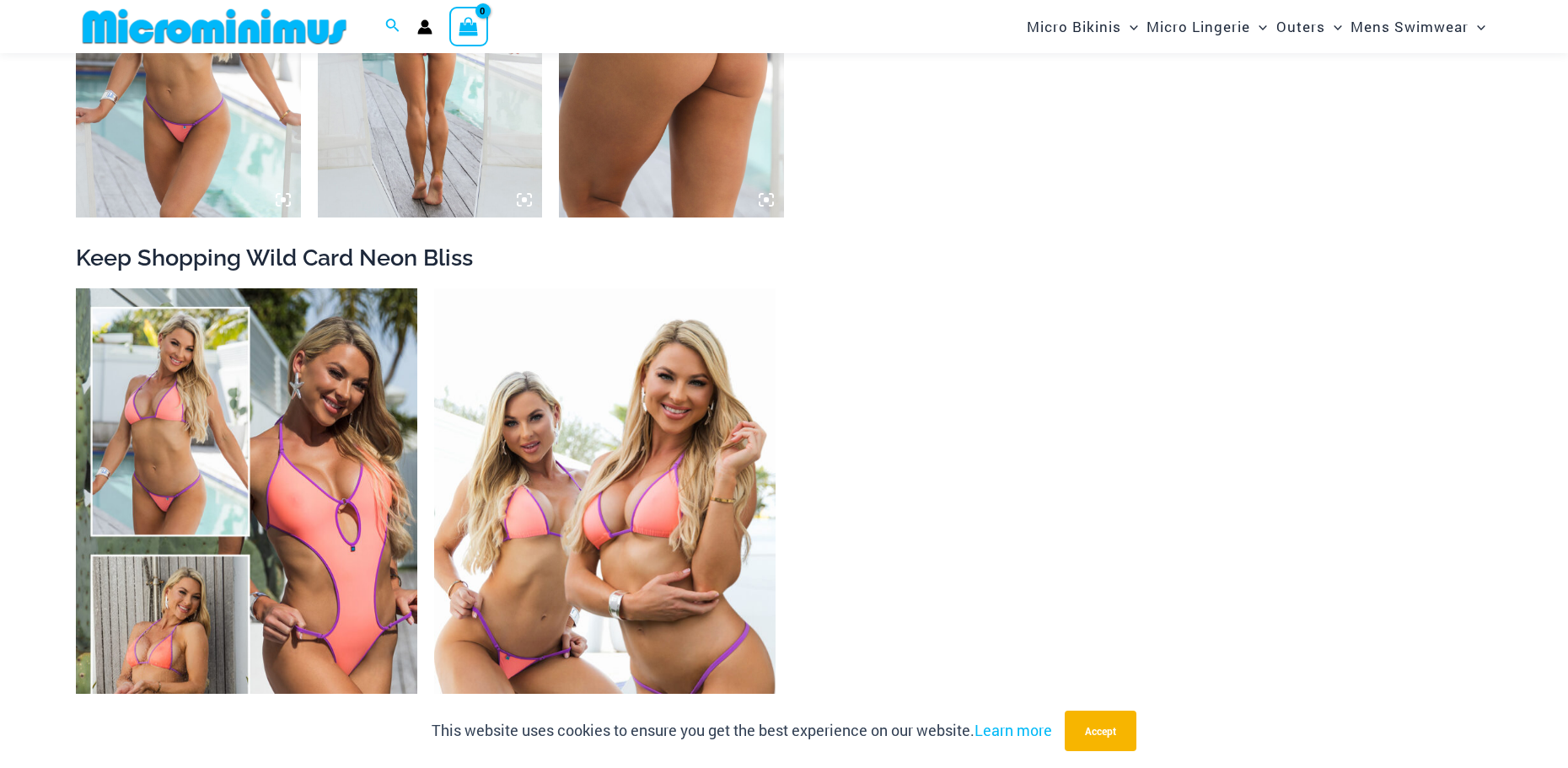
scroll to position [3360, 0]
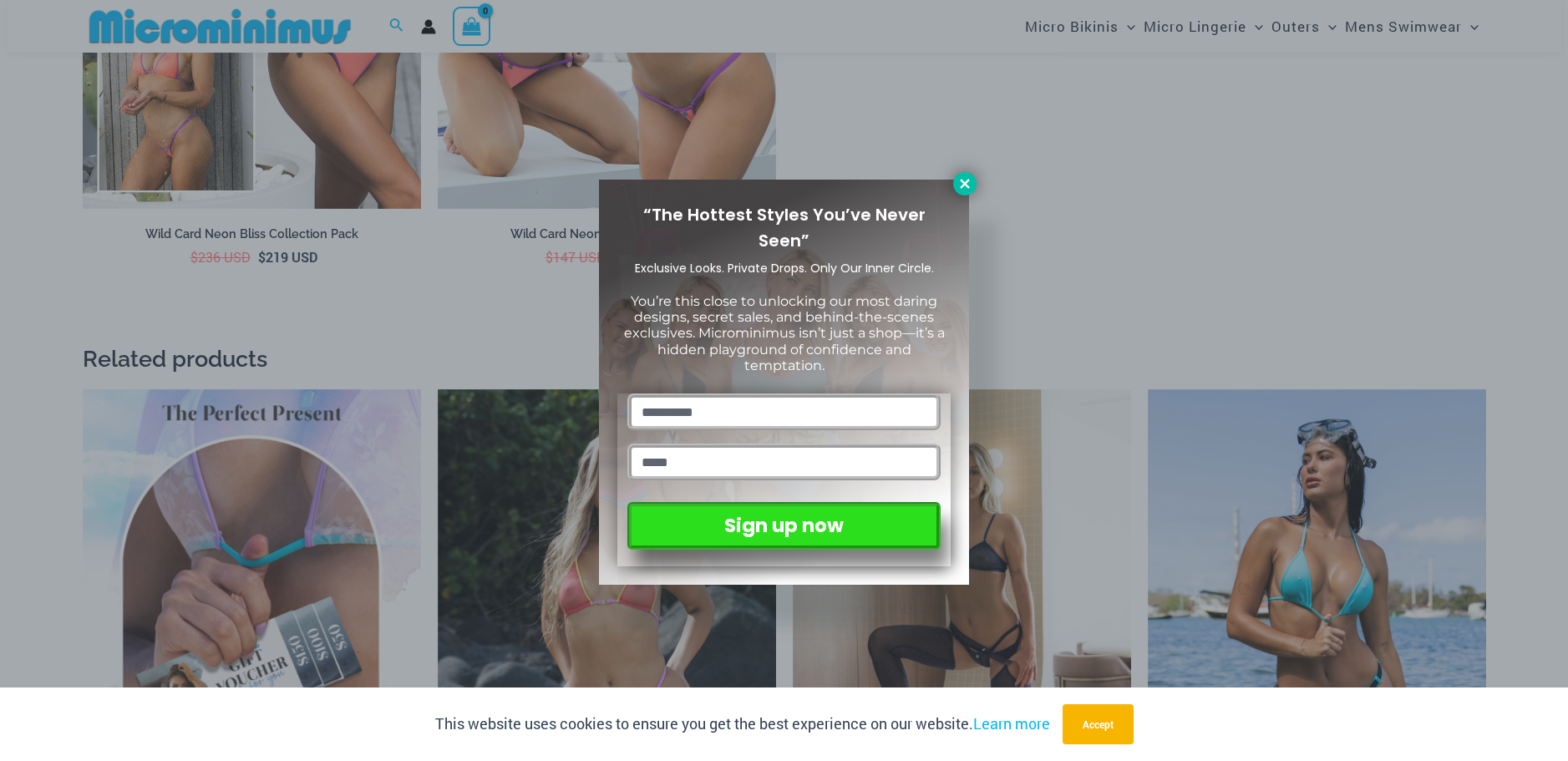
click at [962, 182] on icon at bounding box center [965, 184] width 15 height 15
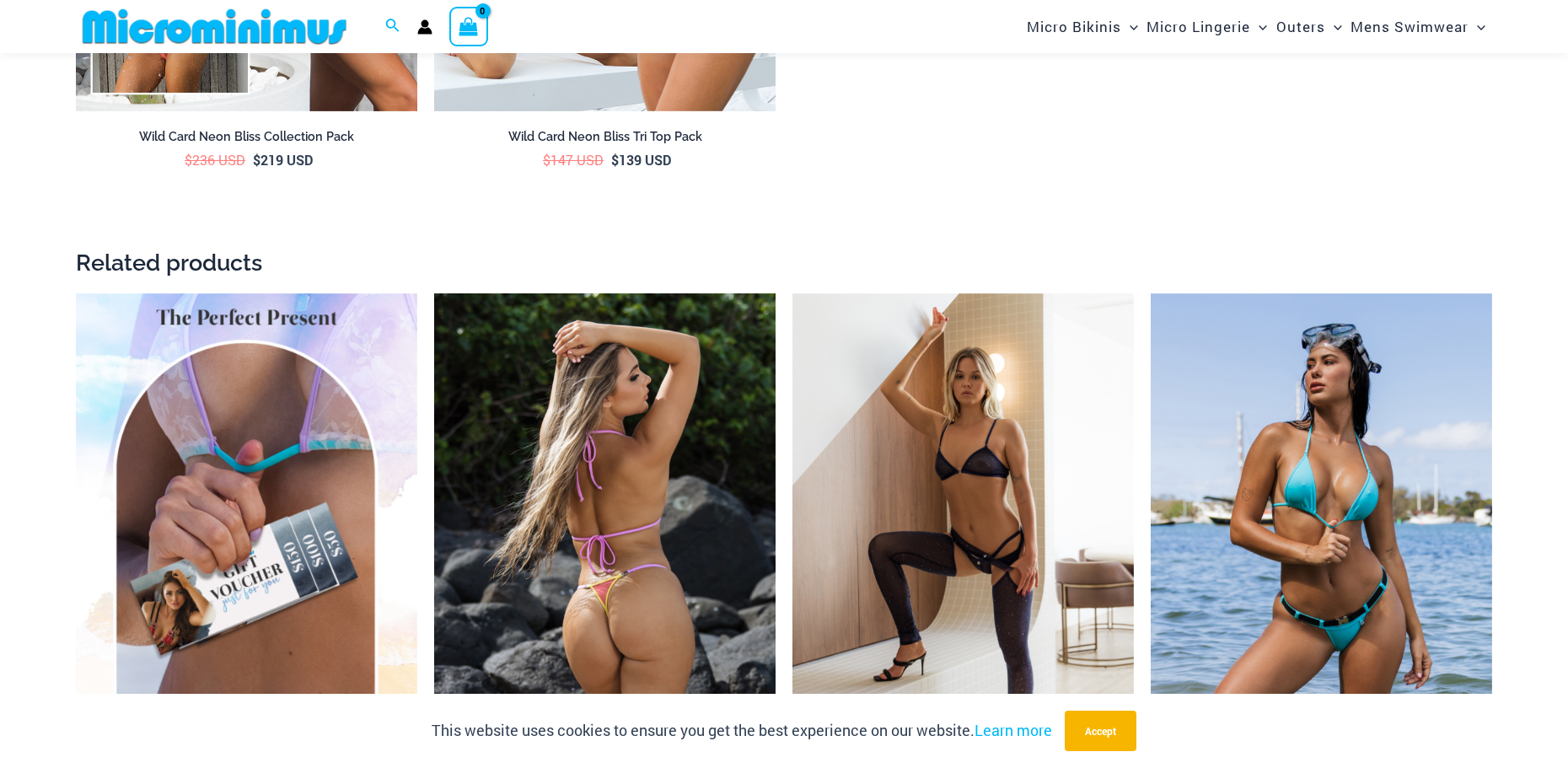
scroll to position [3698, 0]
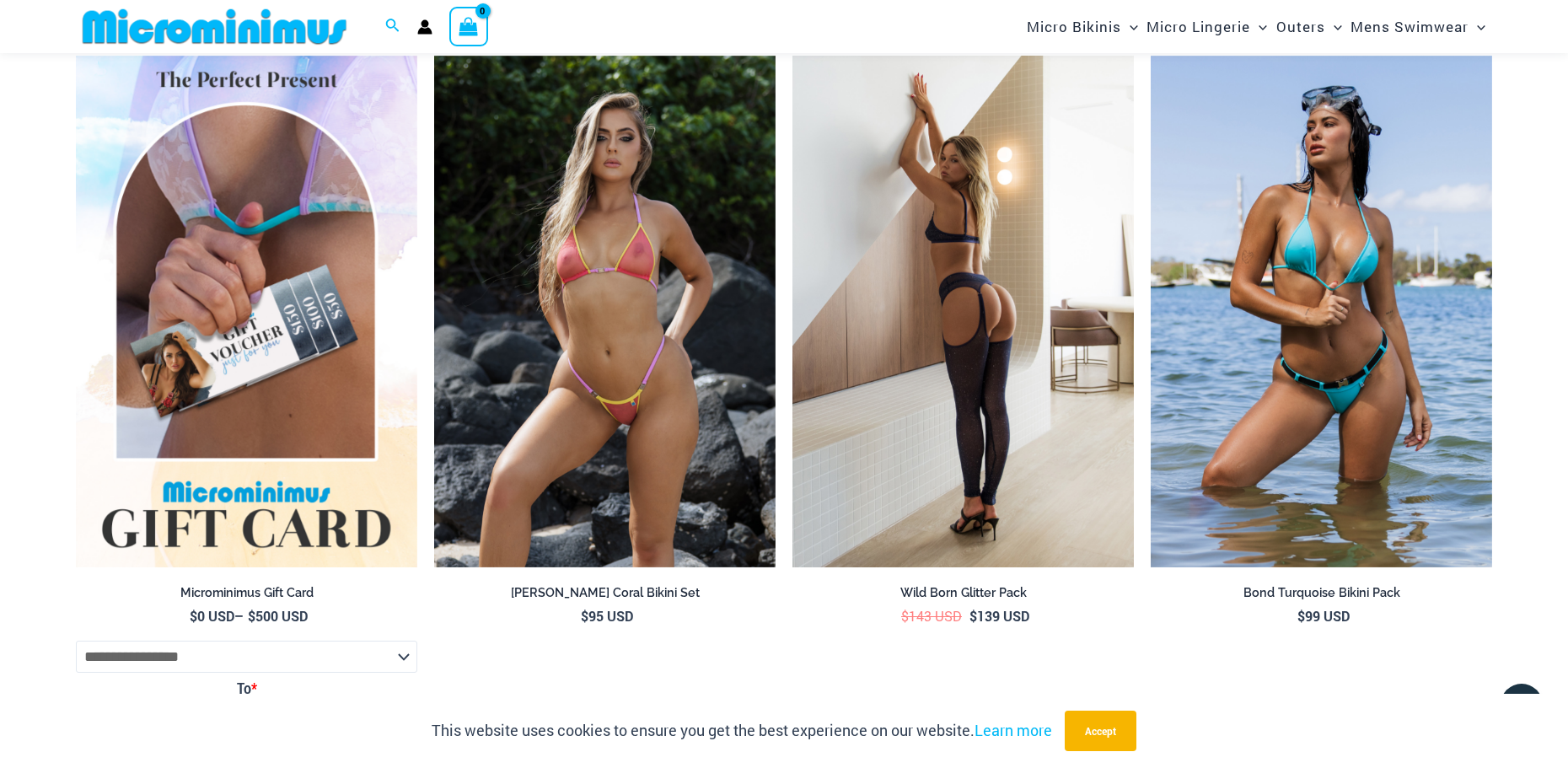
click at [985, 302] on img at bounding box center [963, 312] width 341 height 513
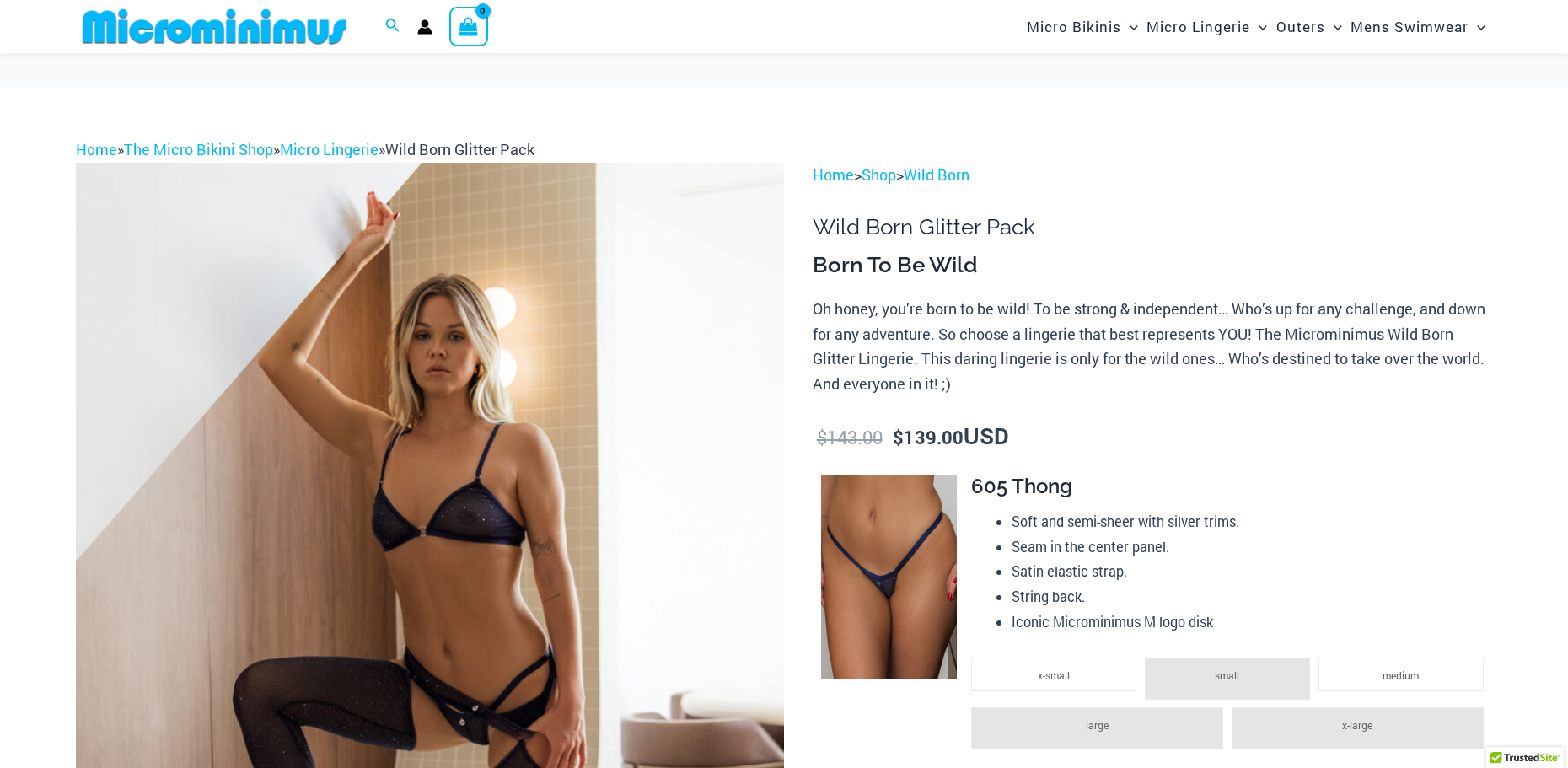
scroll to position [240, 0]
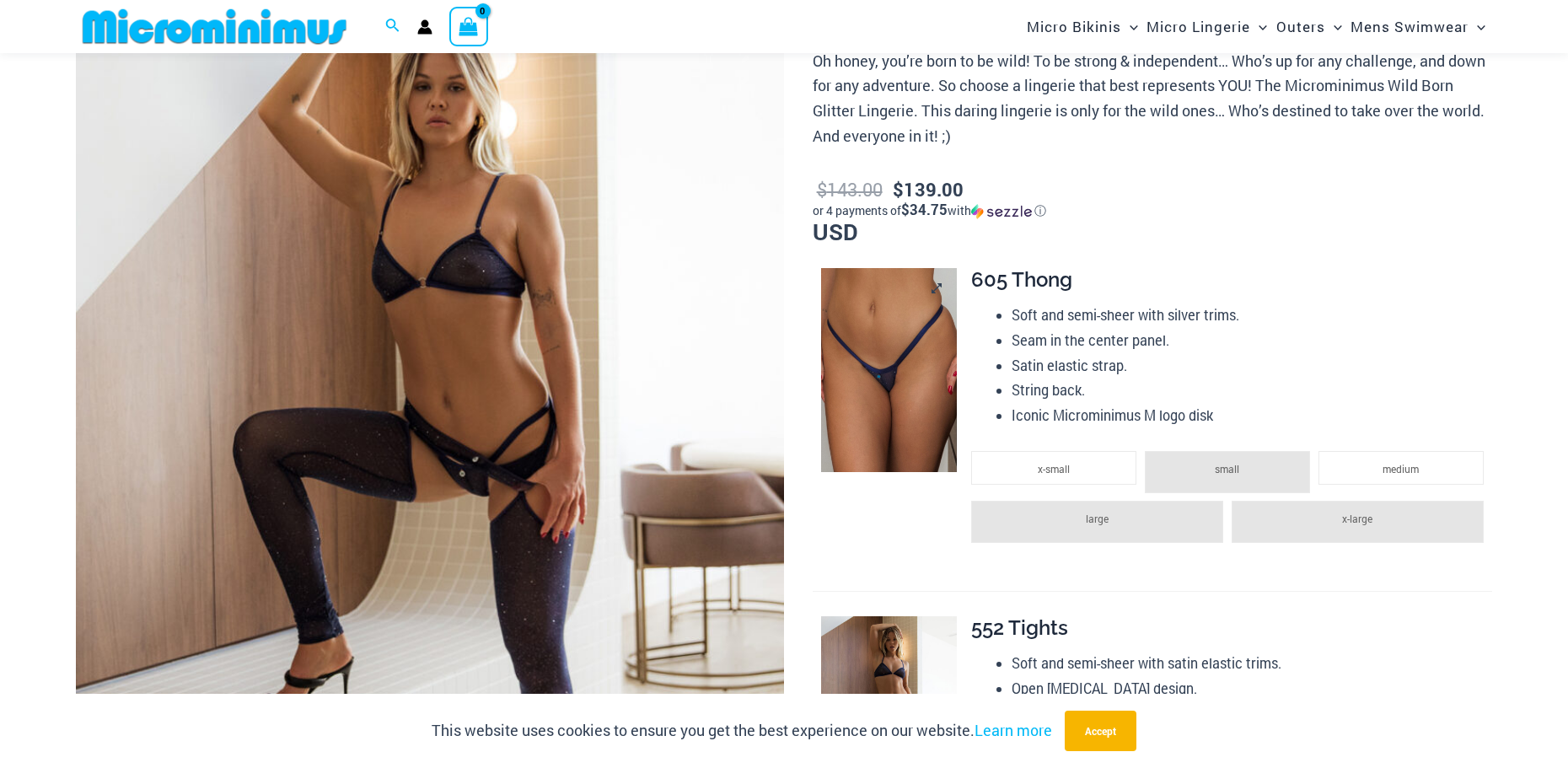
click at [885, 359] on img at bounding box center [888, 369] width 135 height 204
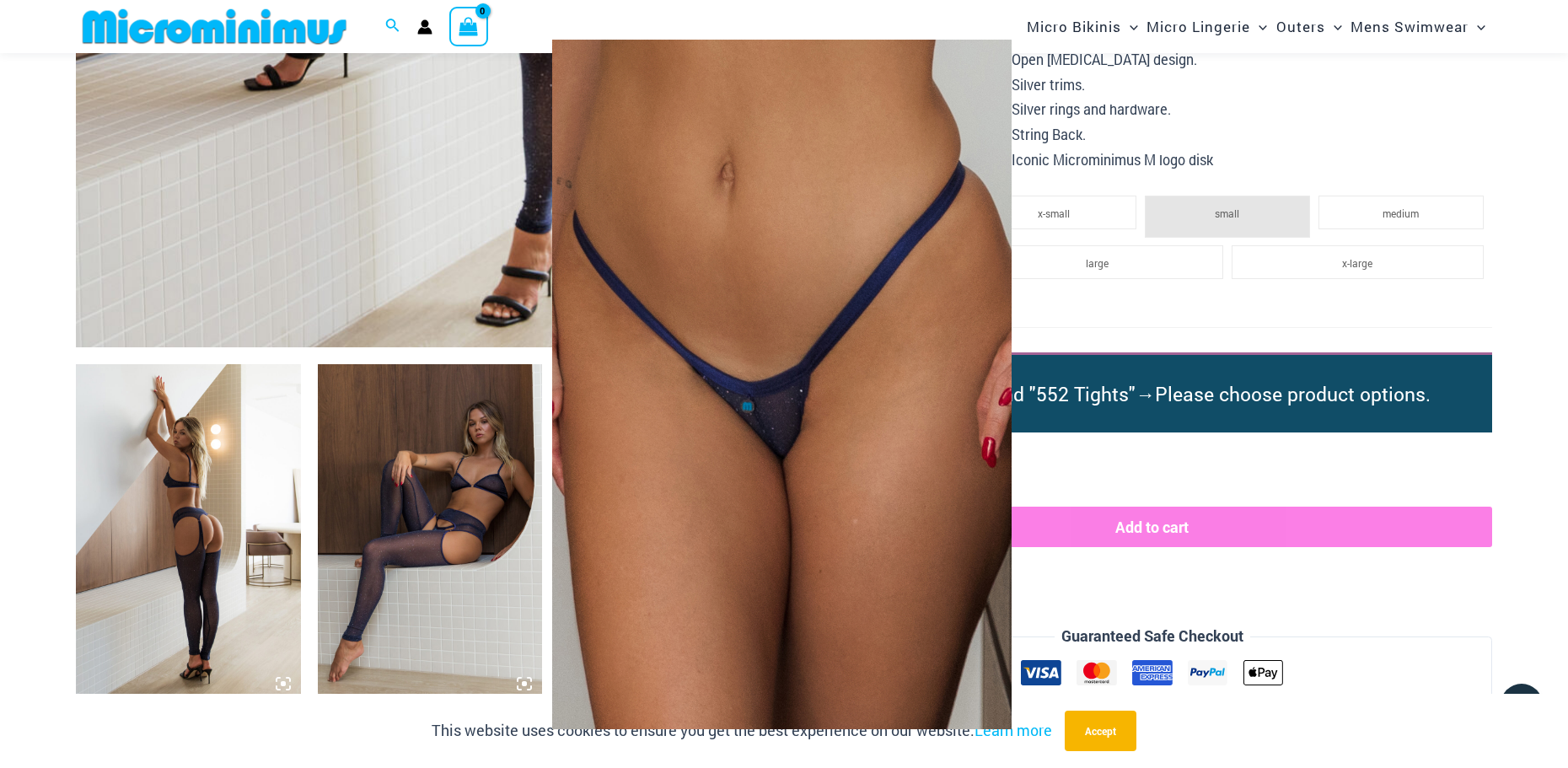
scroll to position [914, 0]
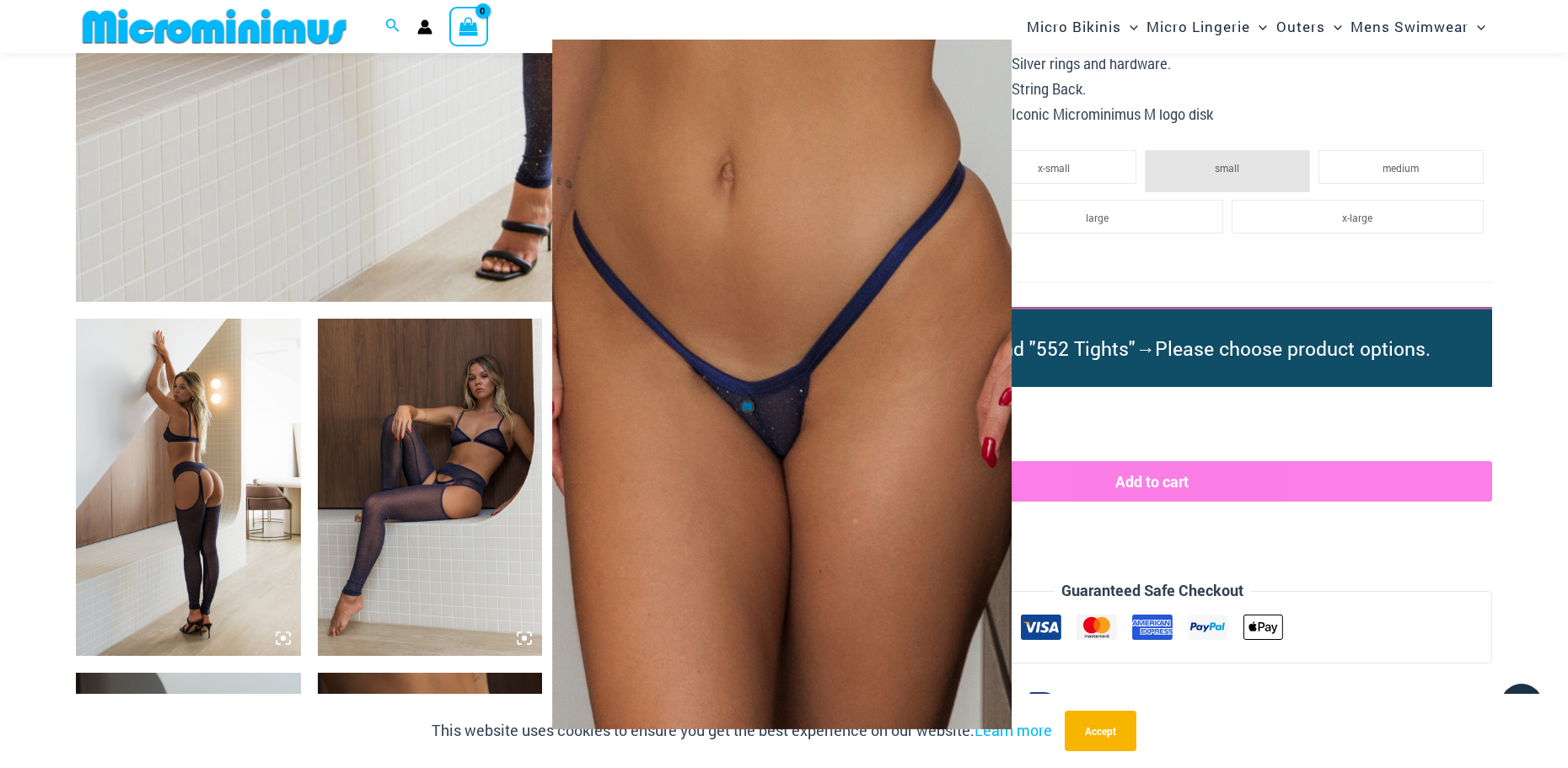
click at [193, 451] on div at bounding box center [784, 384] width 1568 height 768
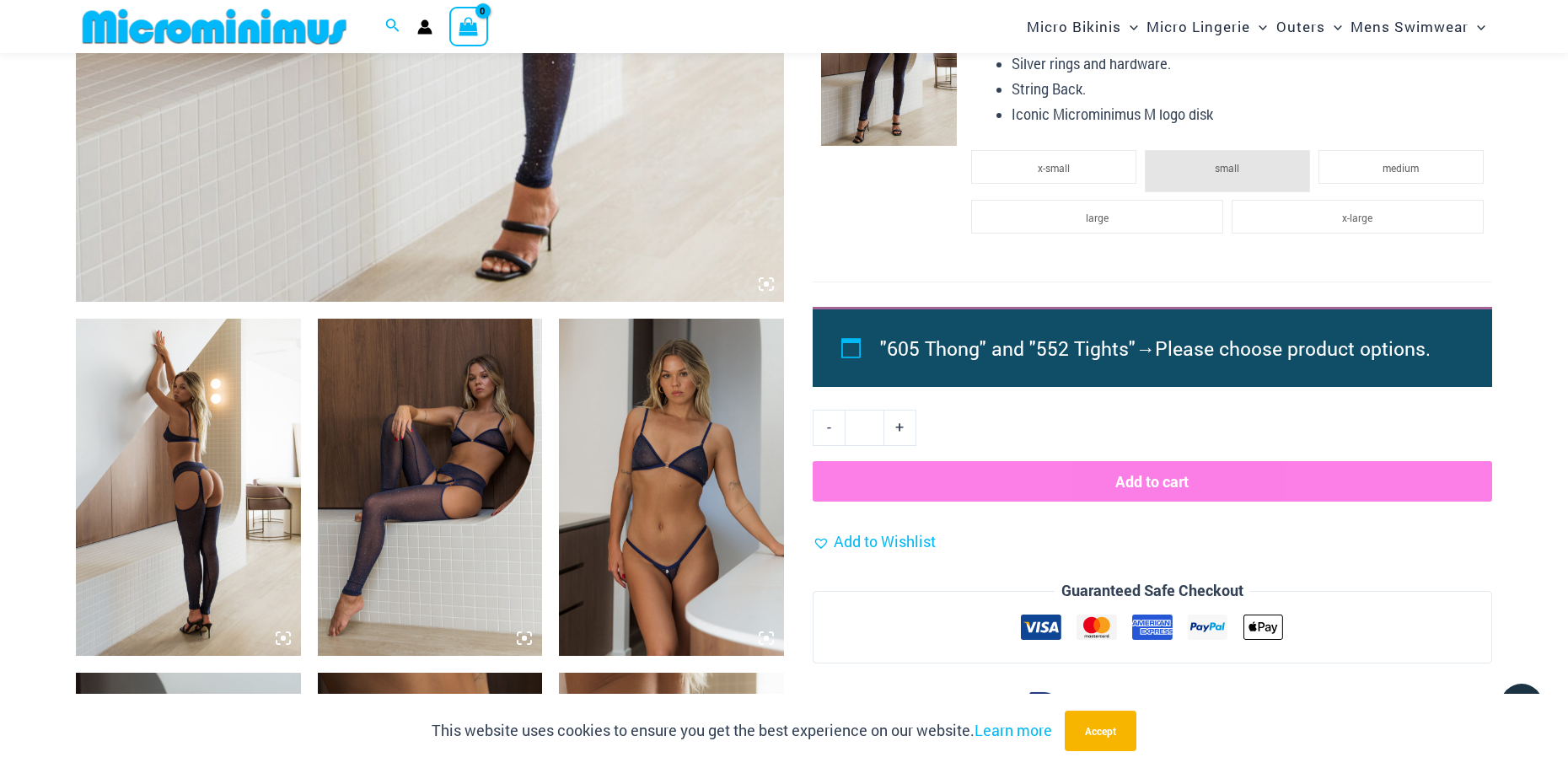
click at [193, 451] on img at bounding box center [188, 487] width 225 height 338
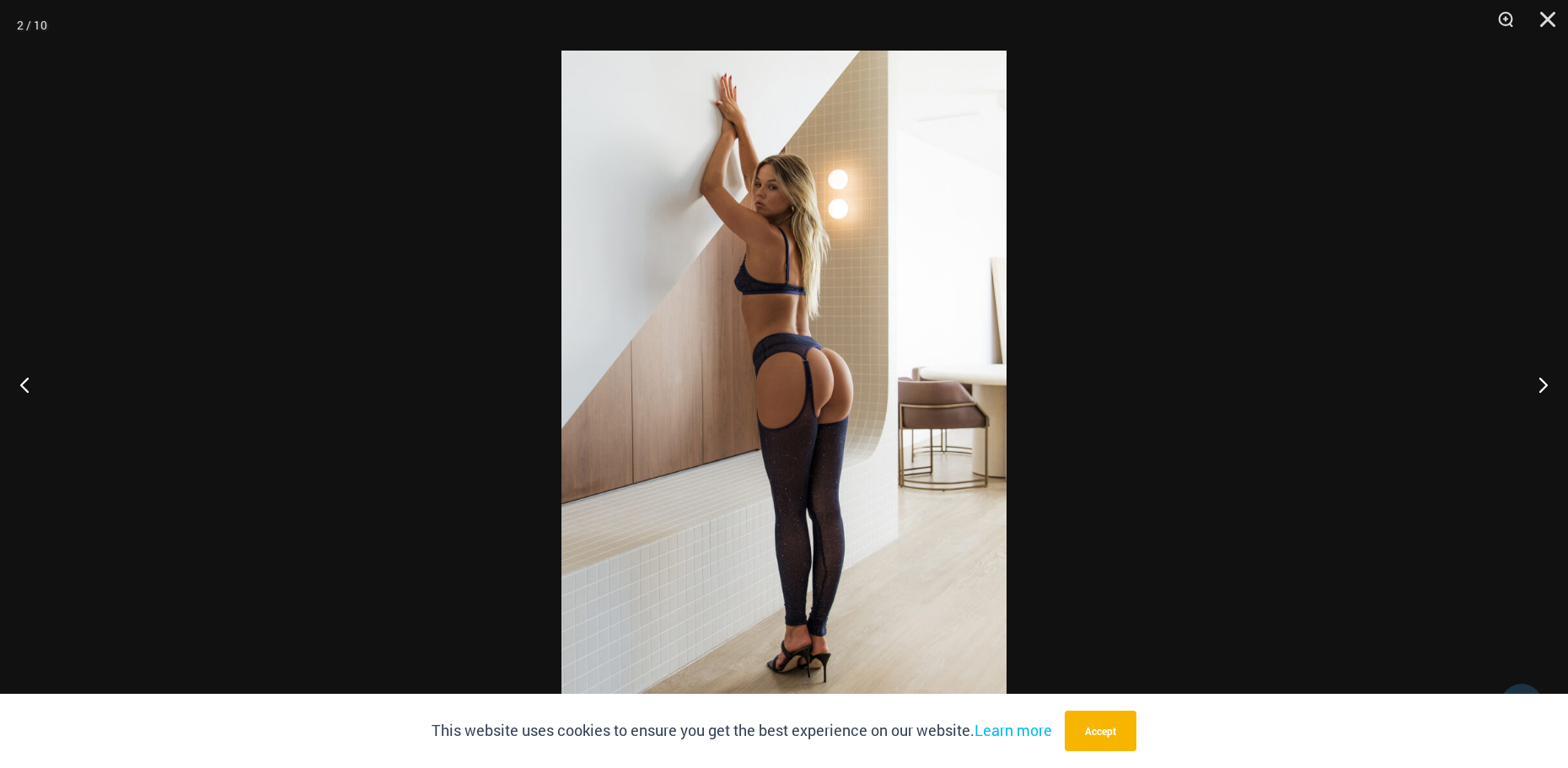
click at [786, 338] on img at bounding box center [784, 384] width 445 height 667
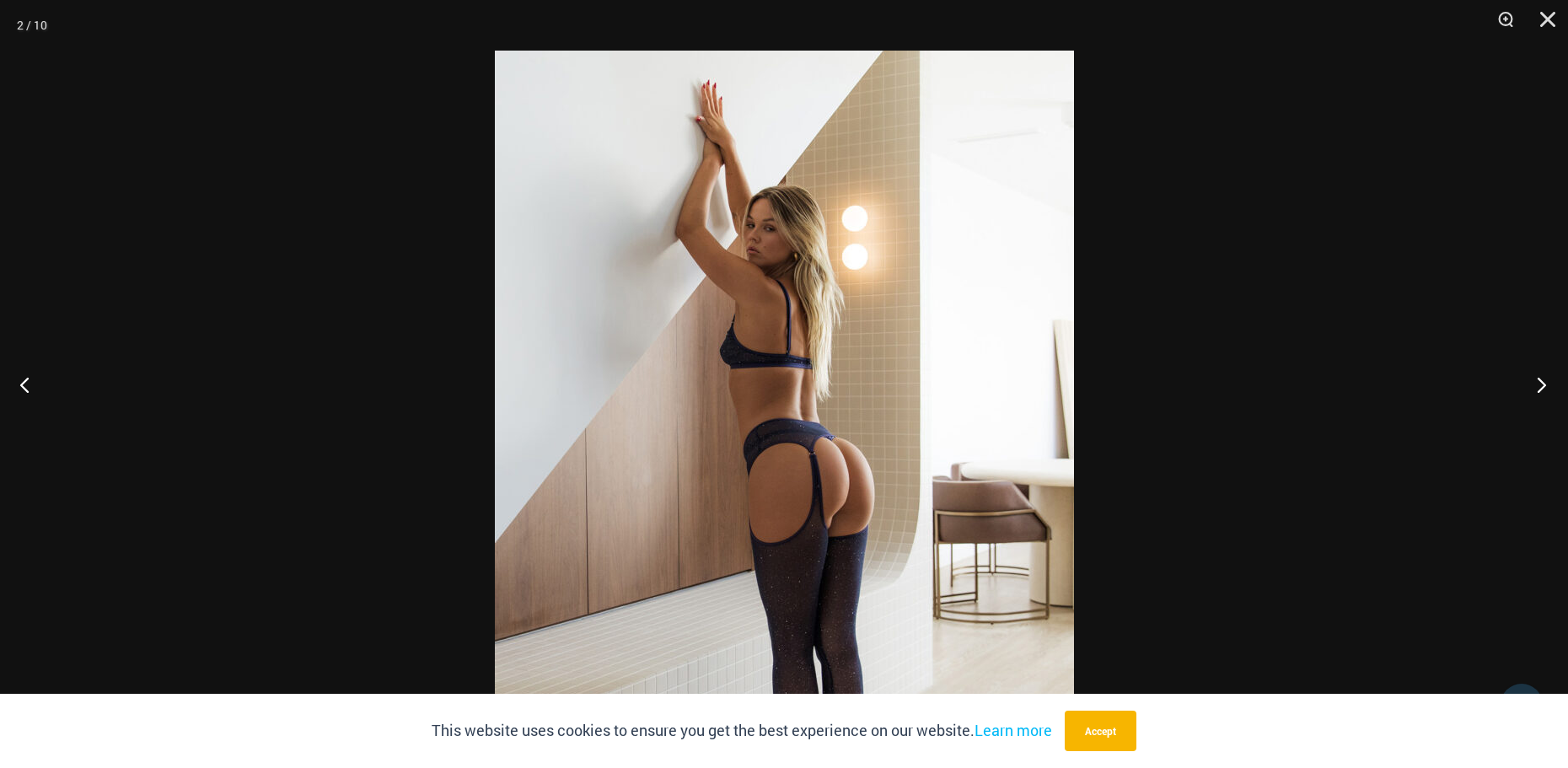
click at [1541, 383] on button "Next" at bounding box center [1536, 384] width 63 height 84
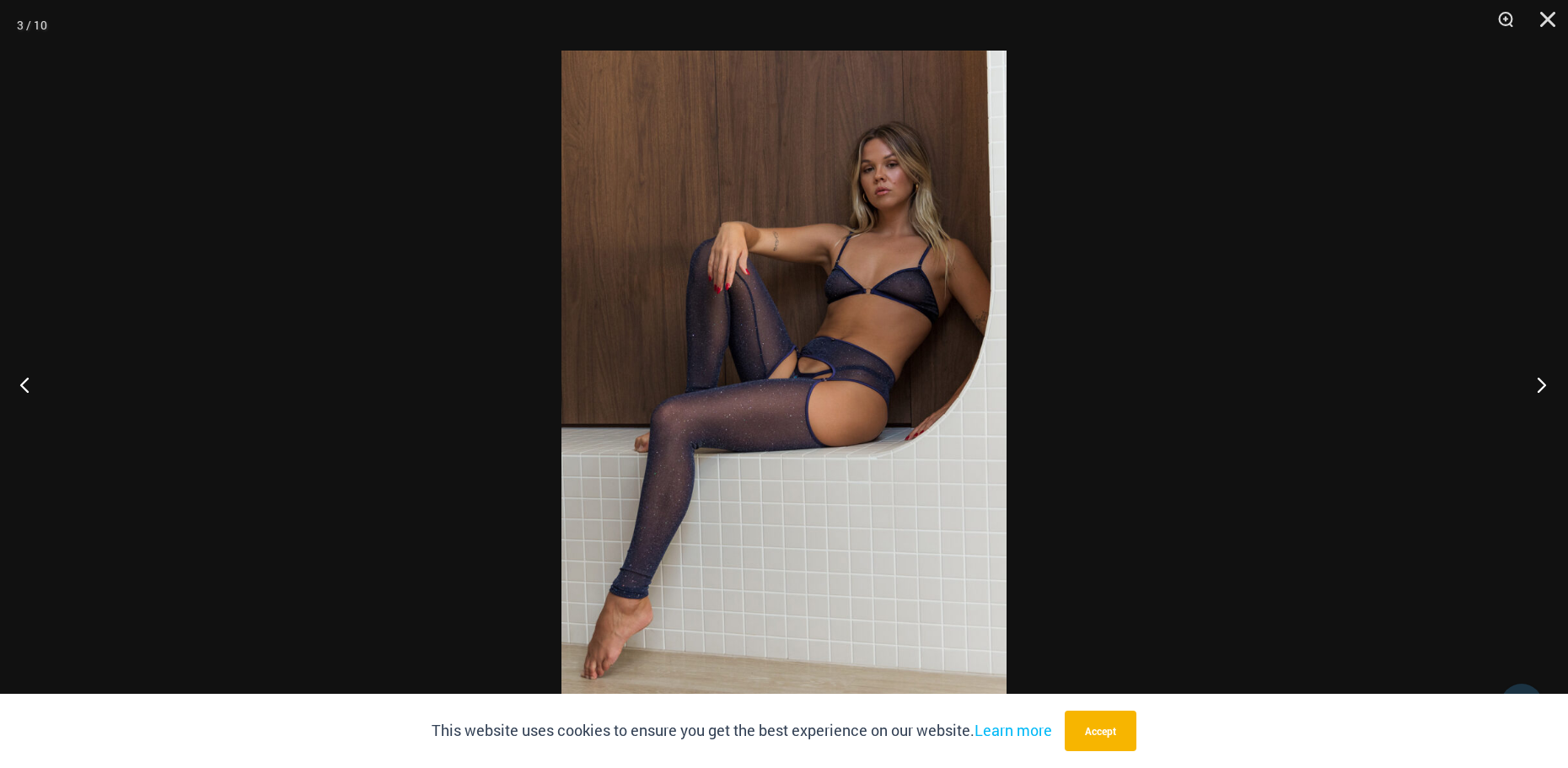
click at [1541, 383] on button "Next" at bounding box center [1536, 384] width 63 height 84
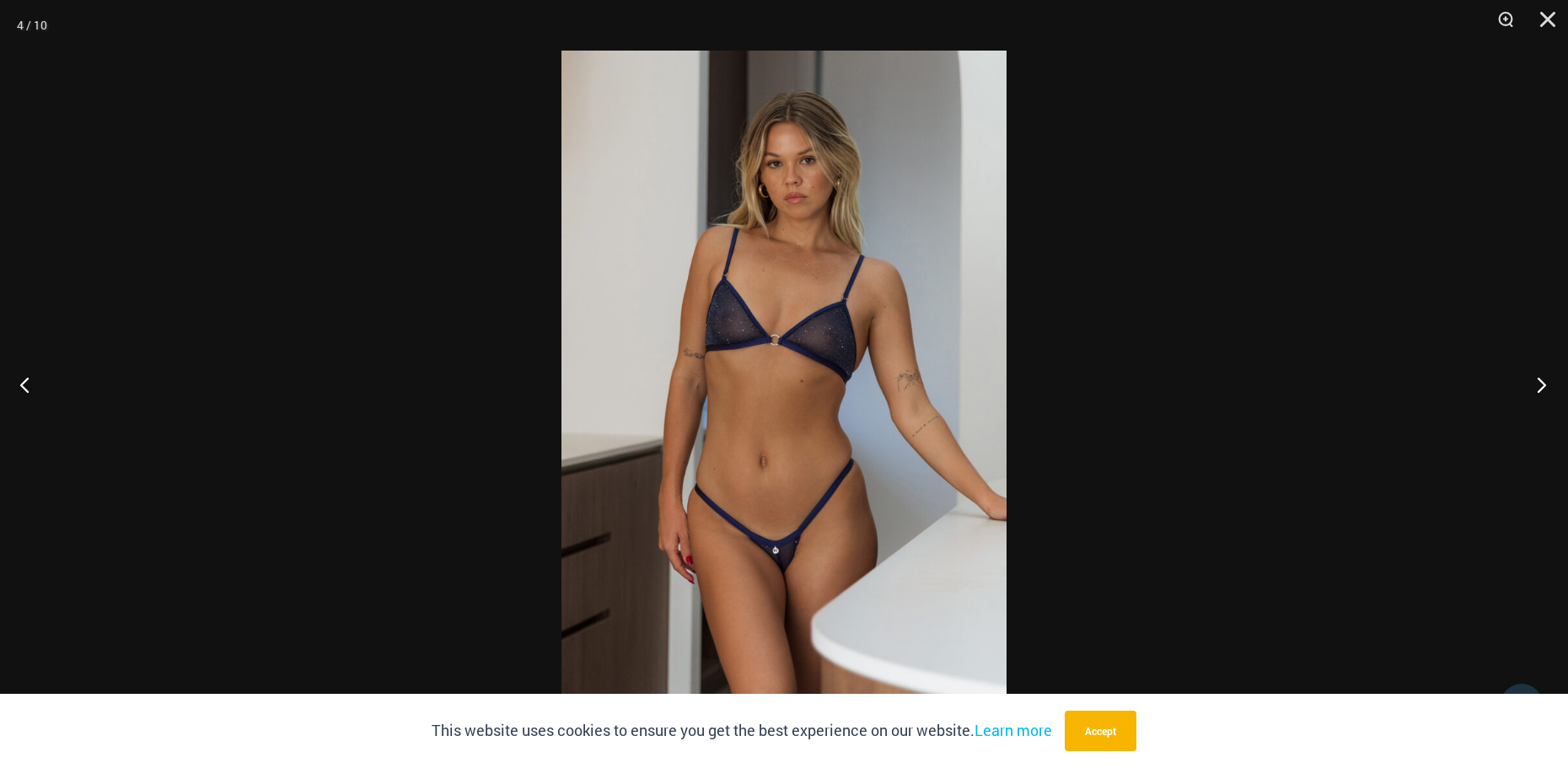
click at [1541, 383] on button "Next" at bounding box center [1536, 384] width 63 height 84
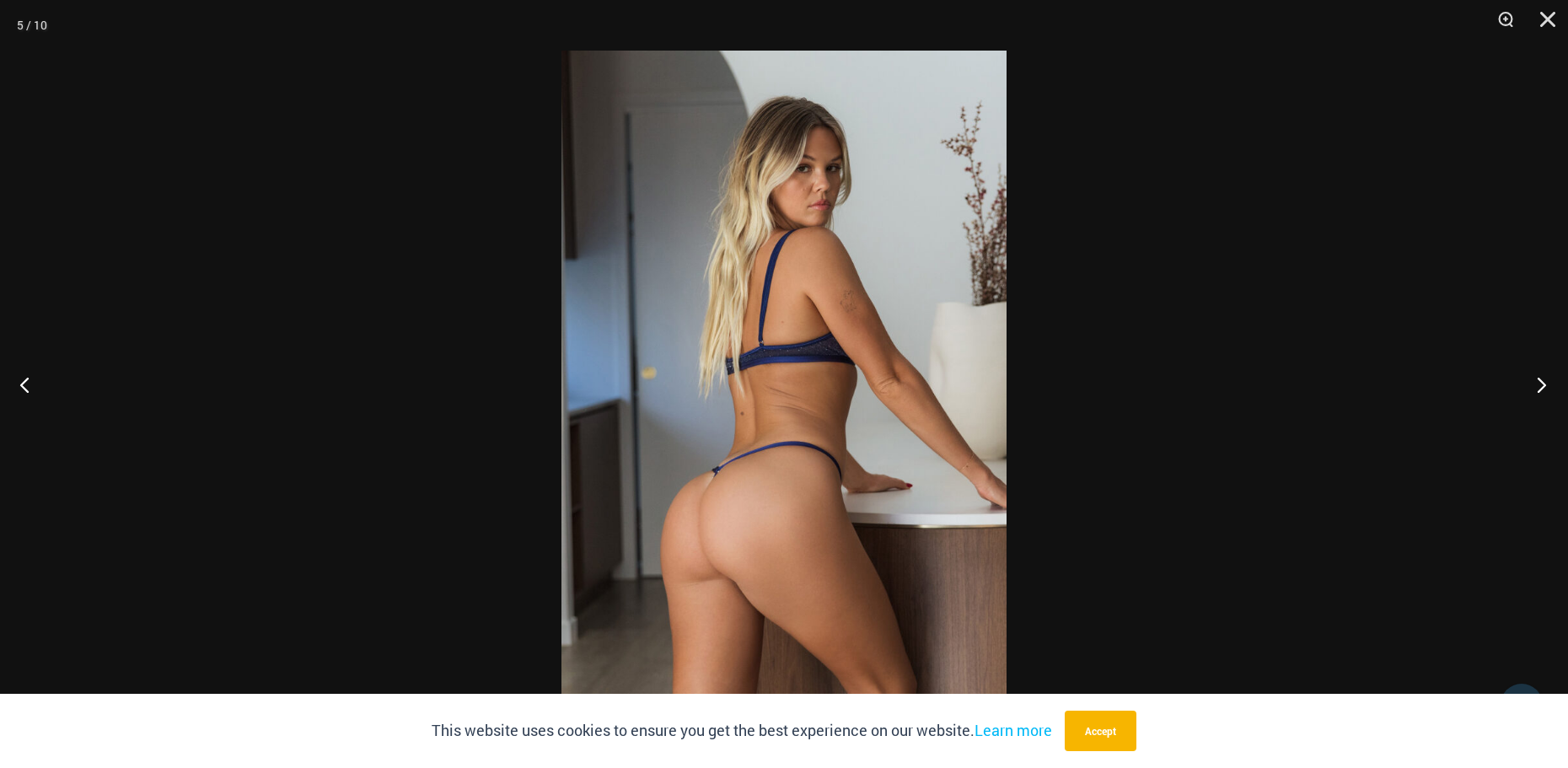
click at [1541, 383] on button "Next" at bounding box center [1536, 384] width 63 height 84
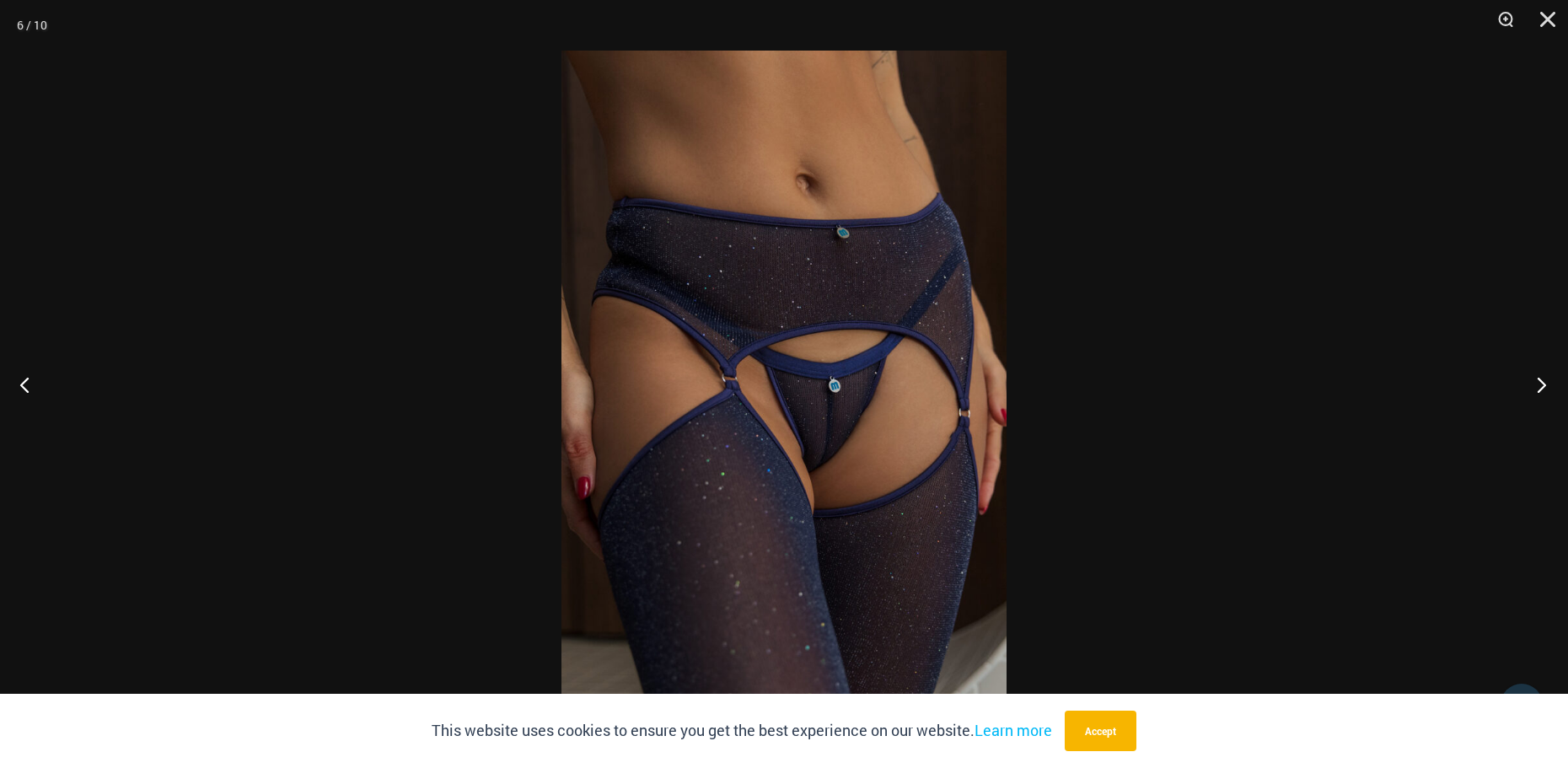
click at [1541, 383] on button "Next" at bounding box center [1536, 384] width 63 height 84
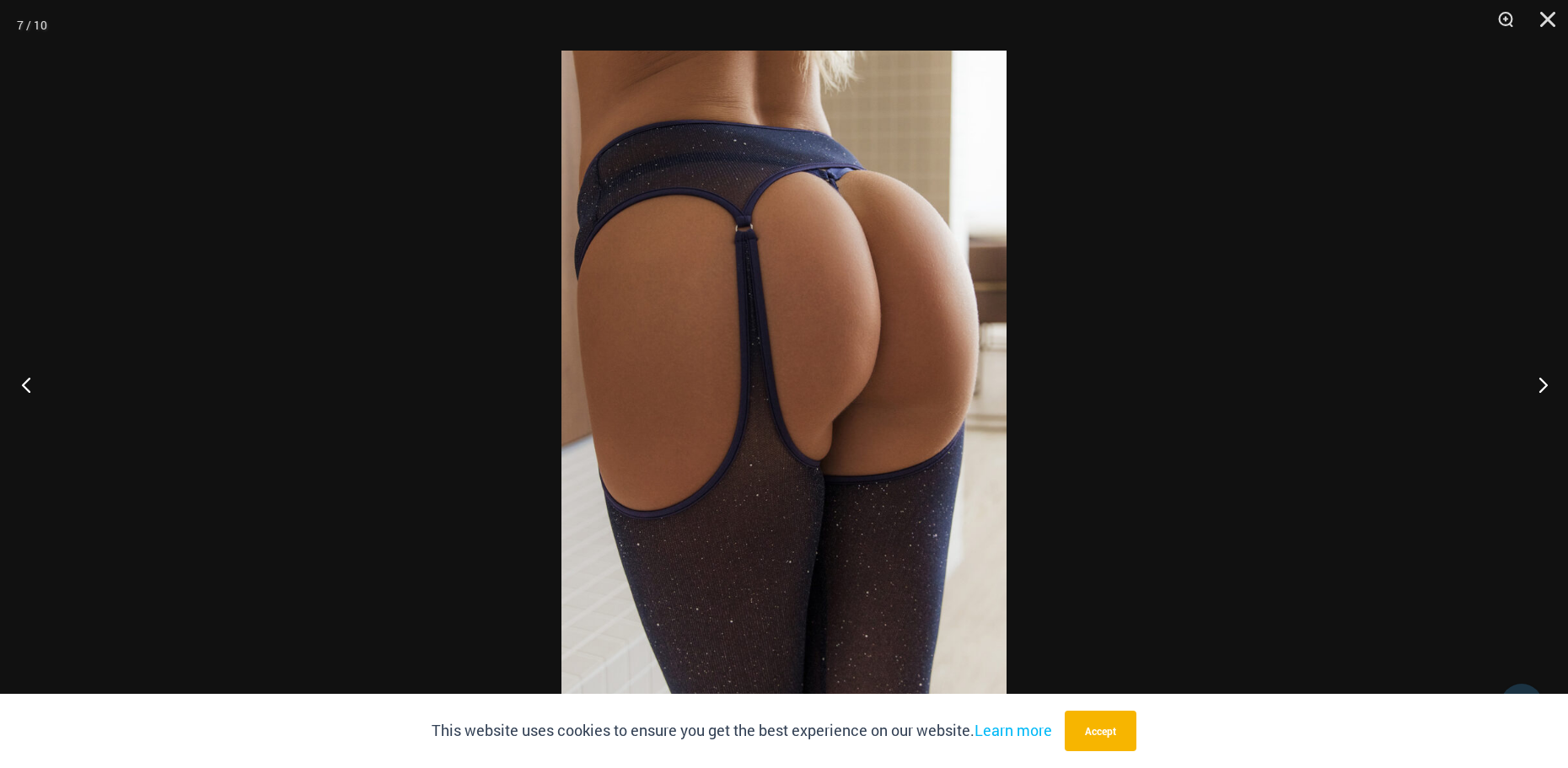
click at [30, 383] on button "Previous" at bounding box center [31, 384] width 63 height 84
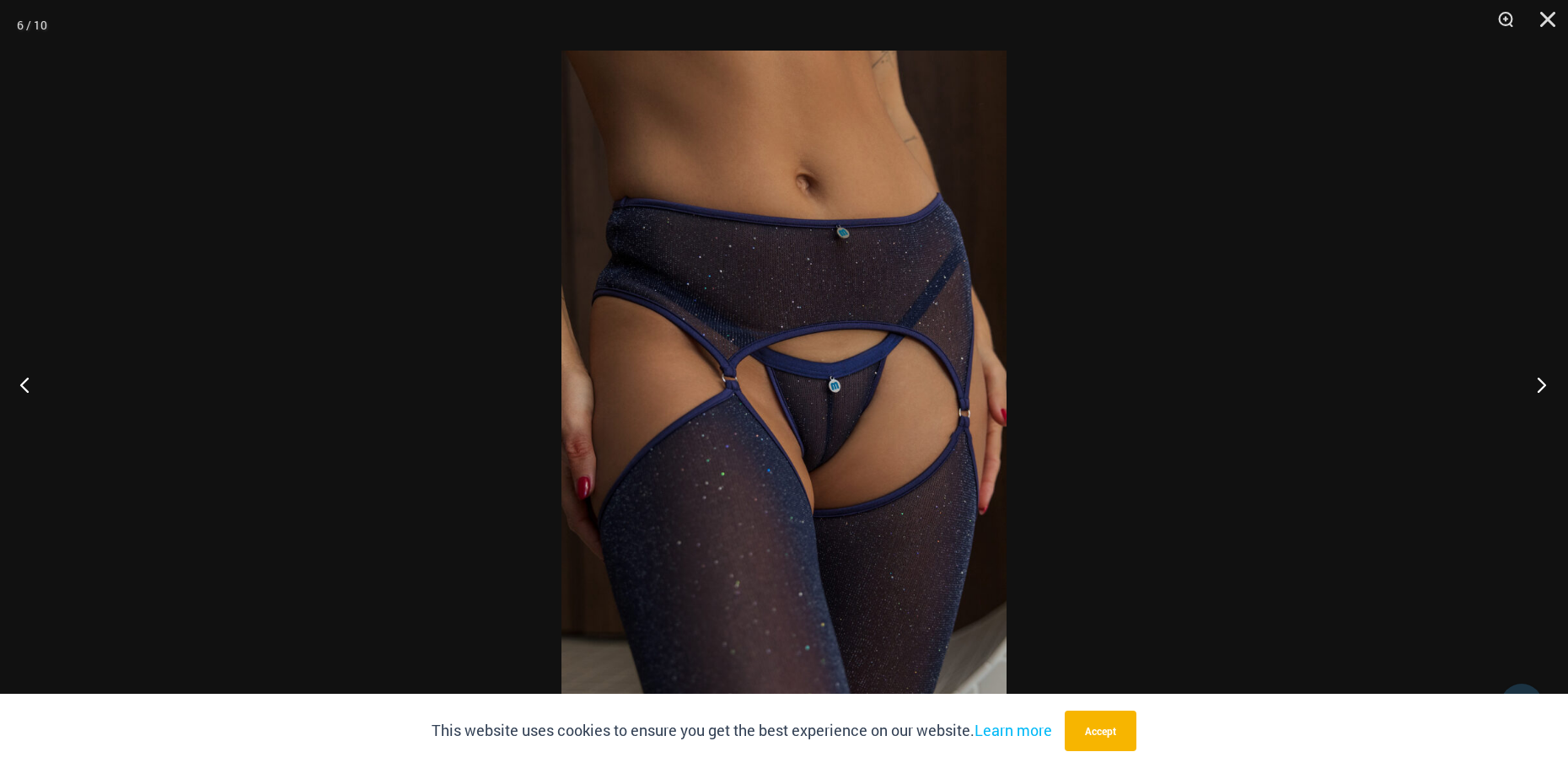
click at [1546, 383] on button "Next" at bounding box center [1536, 384] width 63 height 84
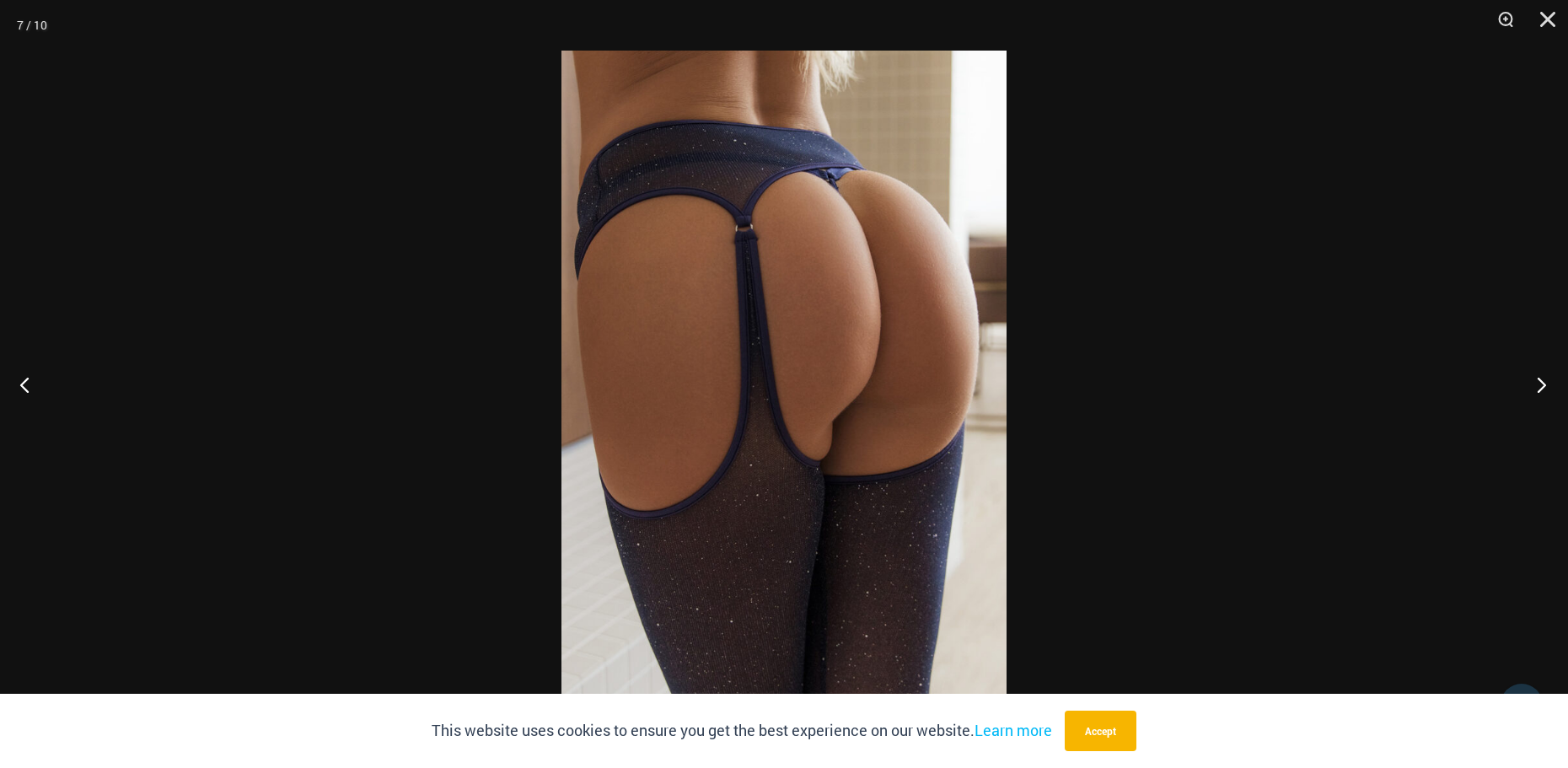
click at [1546, 383] on button "Next" at bounding box center [1536, 384] width 63 height 84
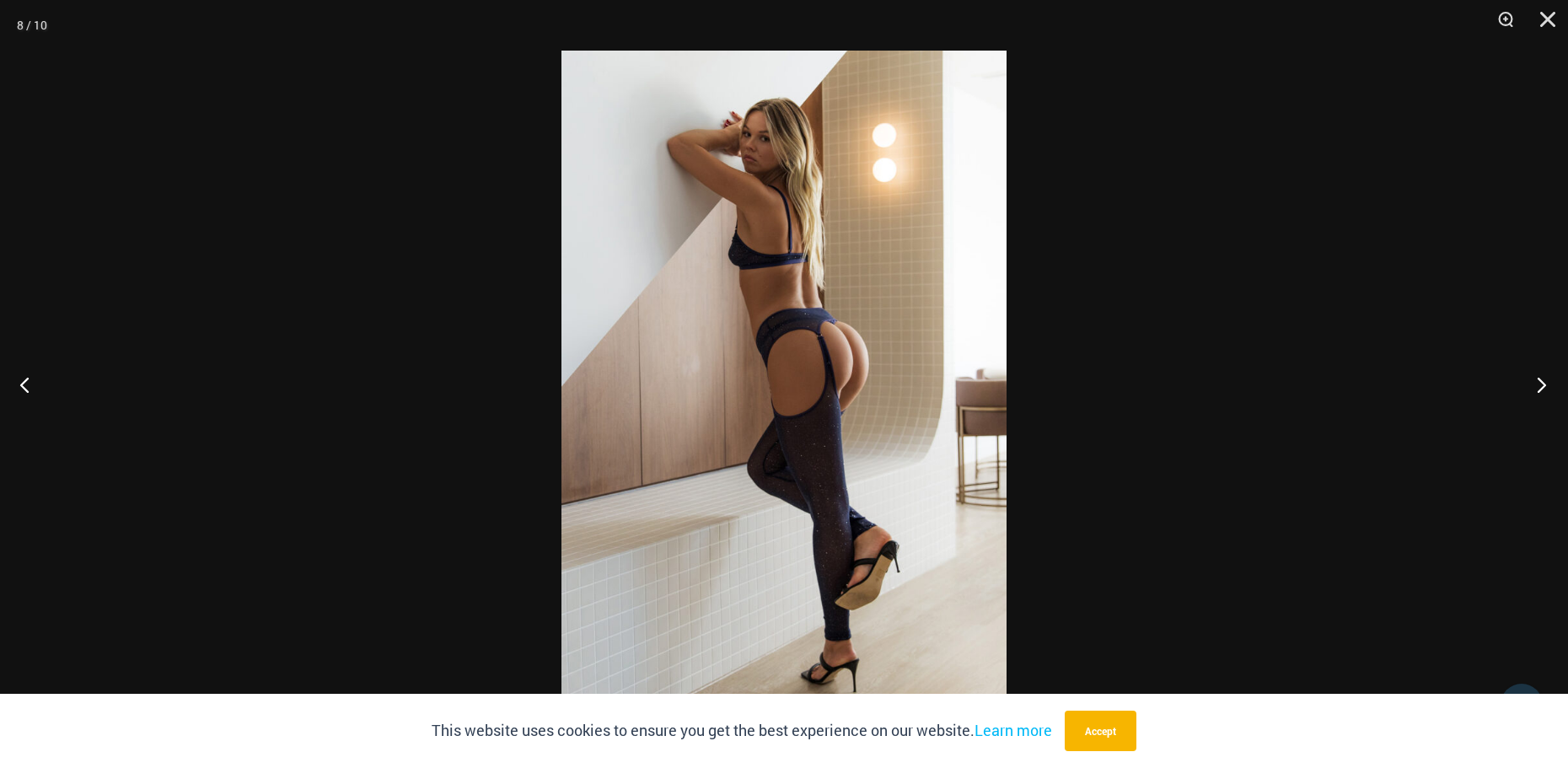
click at [1546, 383] on button "Next" at bounding box center [1536, 384] width 63 height 84
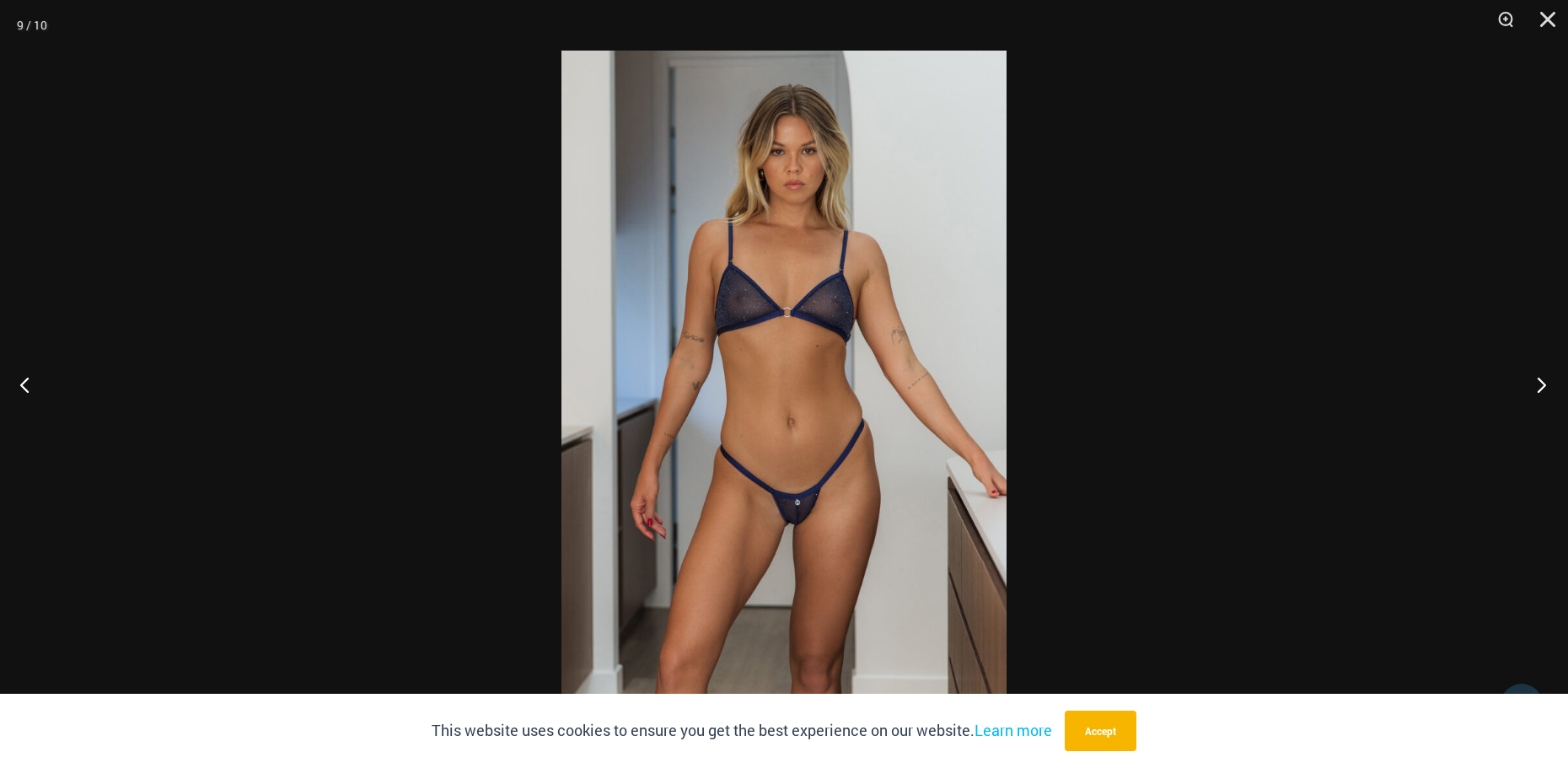
click at [1546, 383] on button "Next" at bounding box center [1536, 384] width 63 height 84
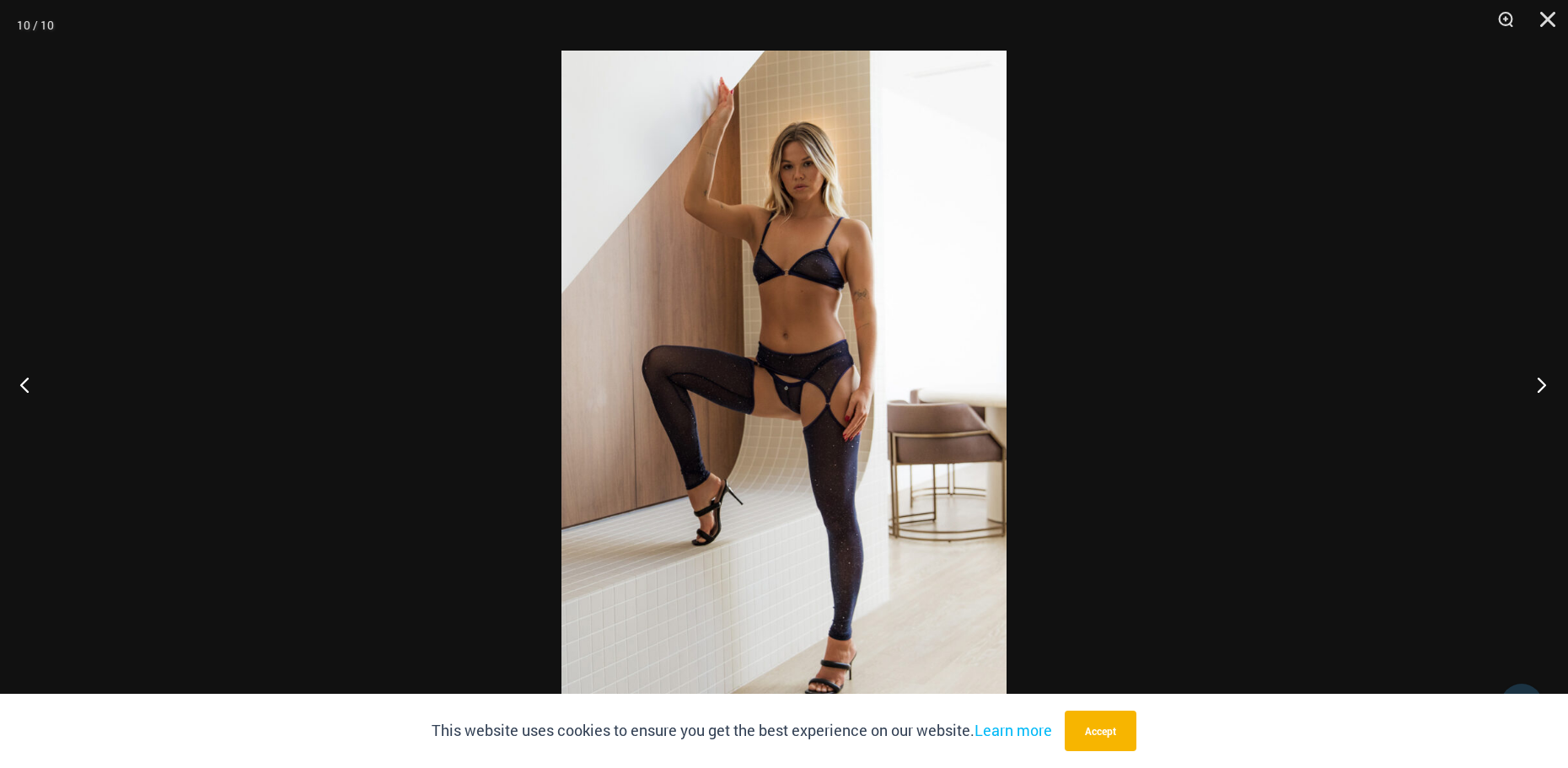
click at [1546, 383] on button "Next" at bounding box center [1536, 384] width 63 height 84
